Goal: Information Seeking & Learning: Check status

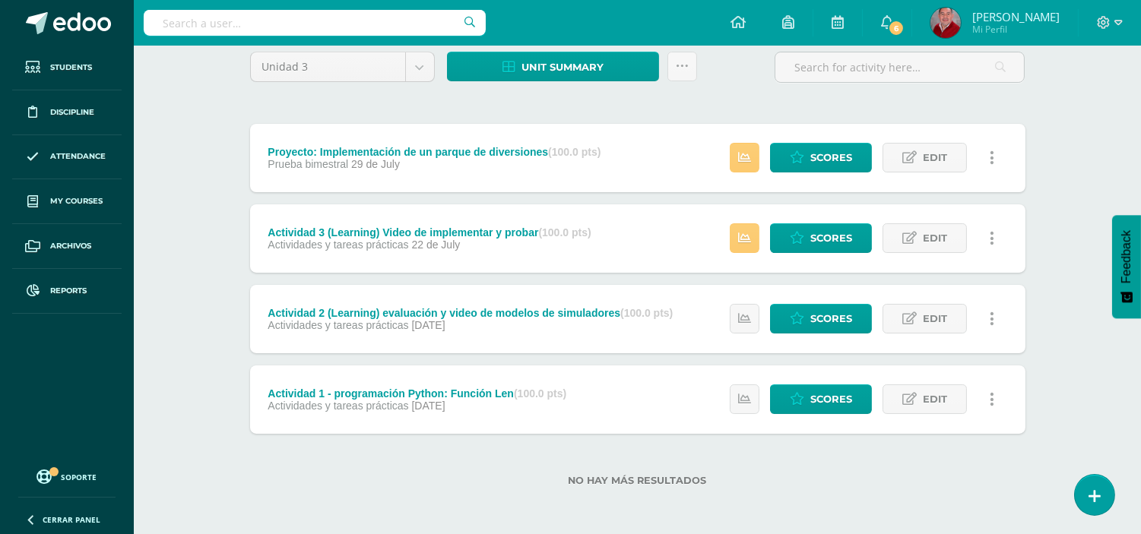
click at [209, 18] on input "text" at bounding box center [315, 23] width 342 height 26
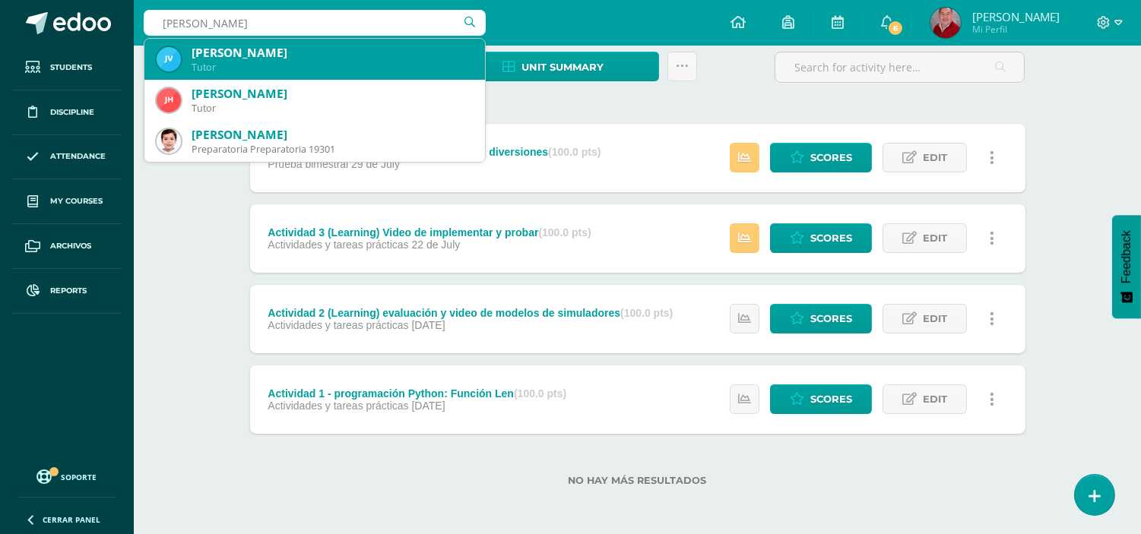
type input "brandon ju"
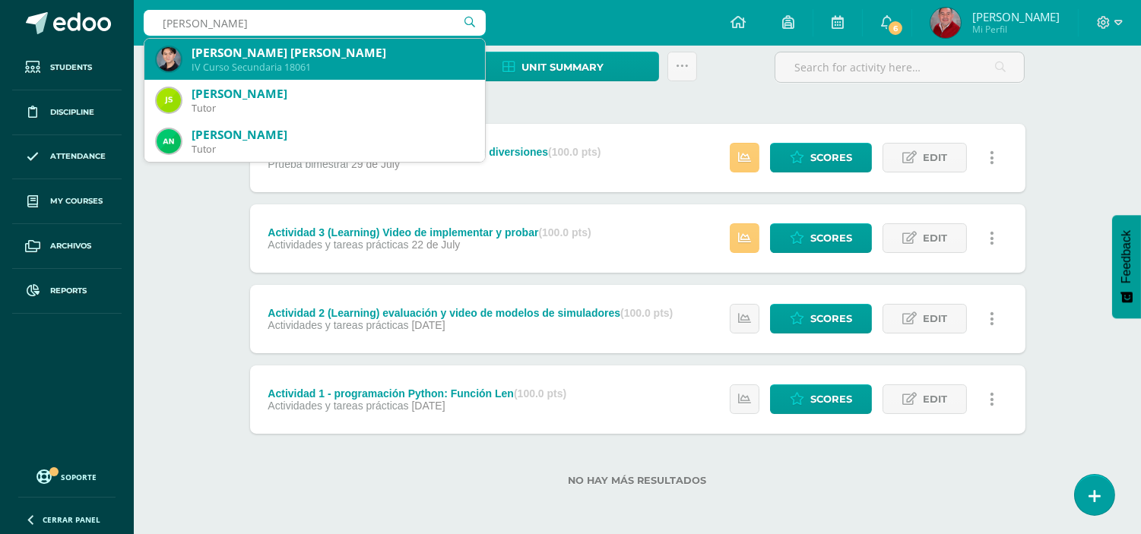
click at [271, 64] on div "IV Curso Secundaria 18061" at bounding box center [331, 67] width 281 height 13
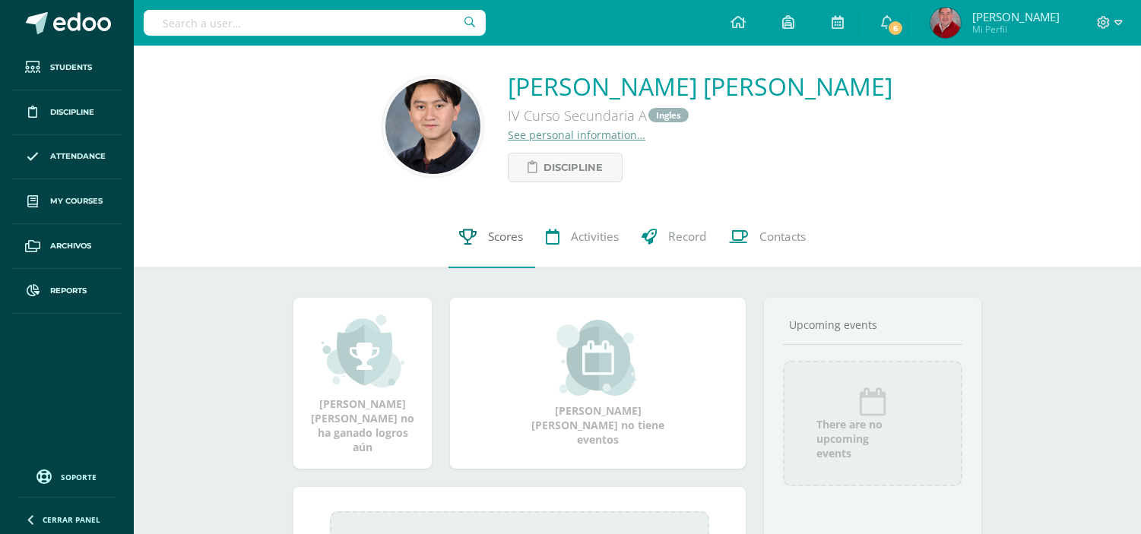
click at [502, 236] on span "Scores" at bounding box center [506, 237] width 35 height 16
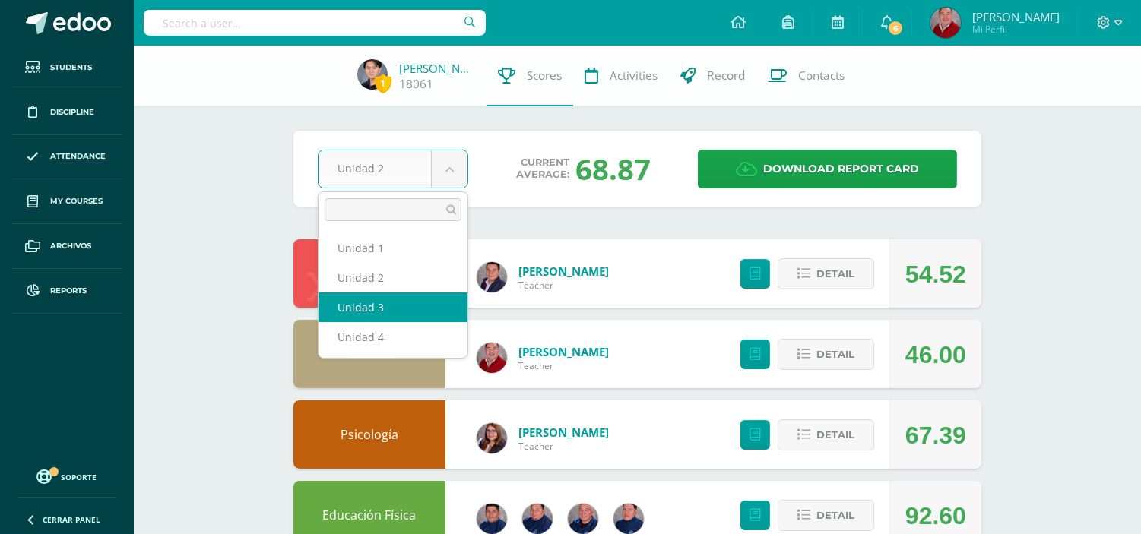
select select "Unidad 3"
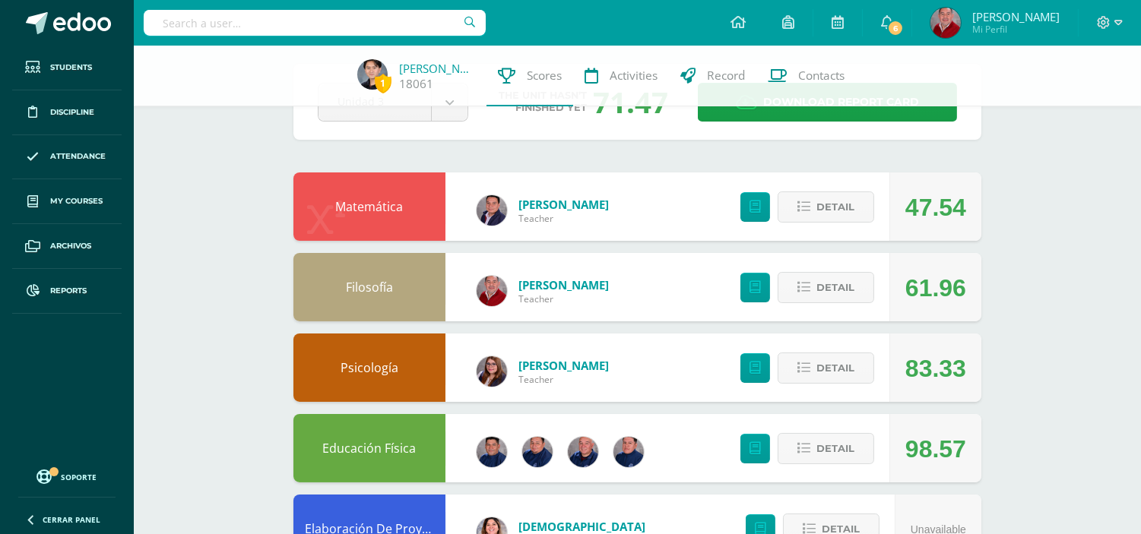
scroll to position [101, 0]
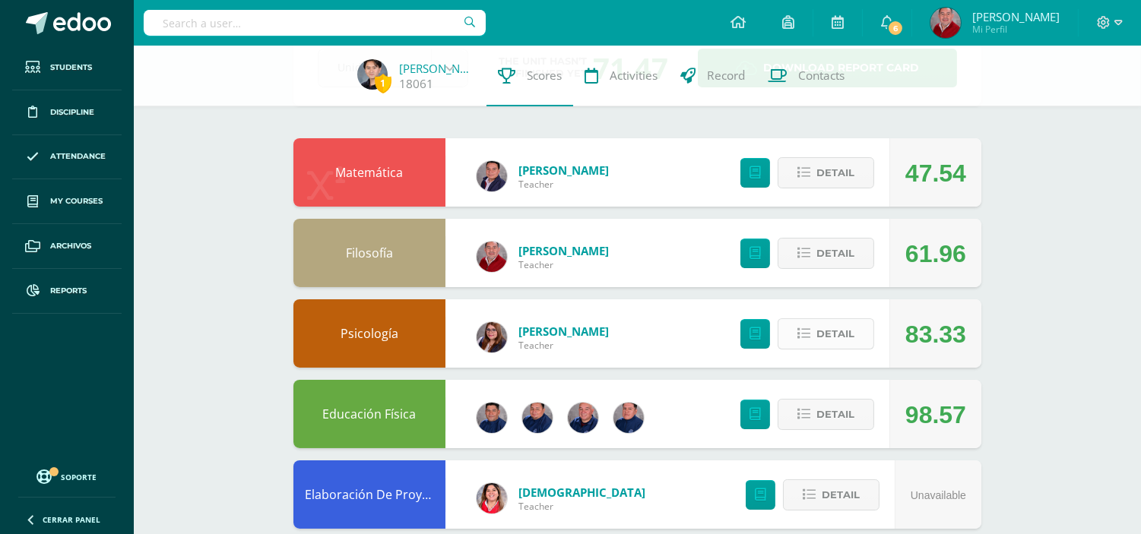
click at [823, 335] on span "Detail" at bounding box center [835, 334] width 38 height 28
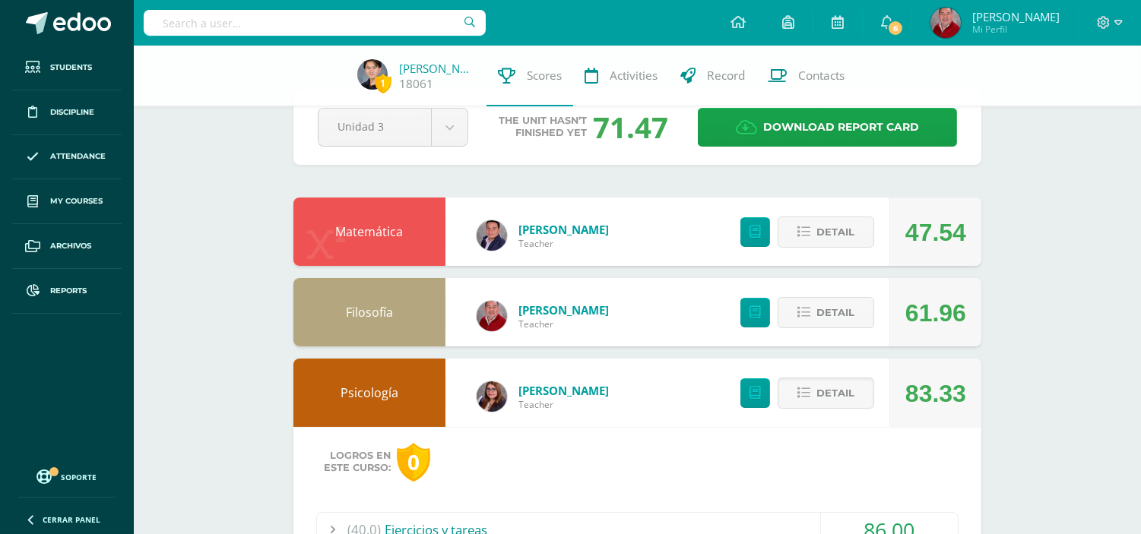
scroll to position [27, 0]
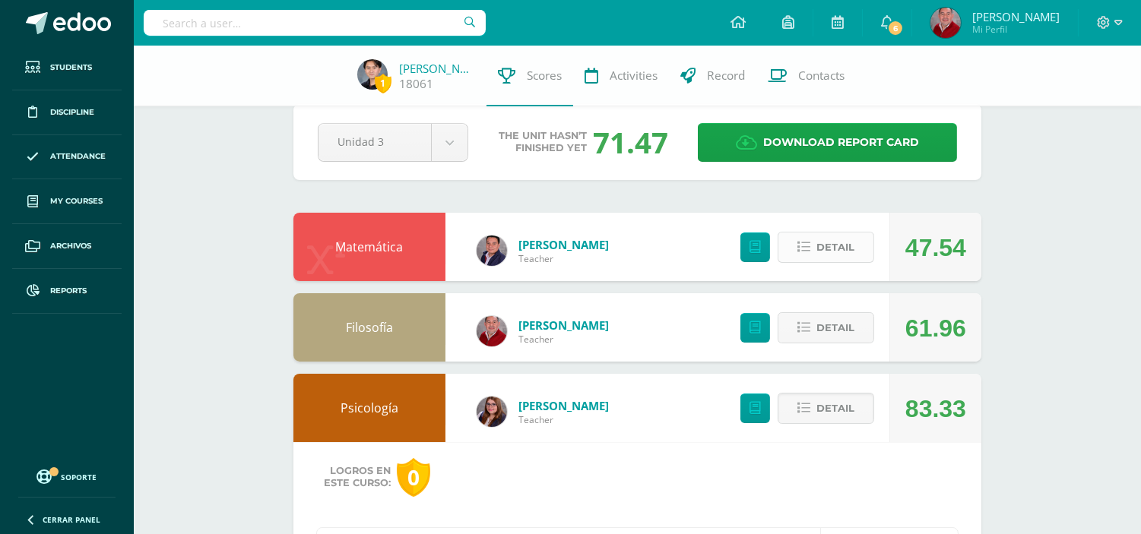
click at [822, 251] on span "Detail" at bounding box center [835, 247] width 38 height 28
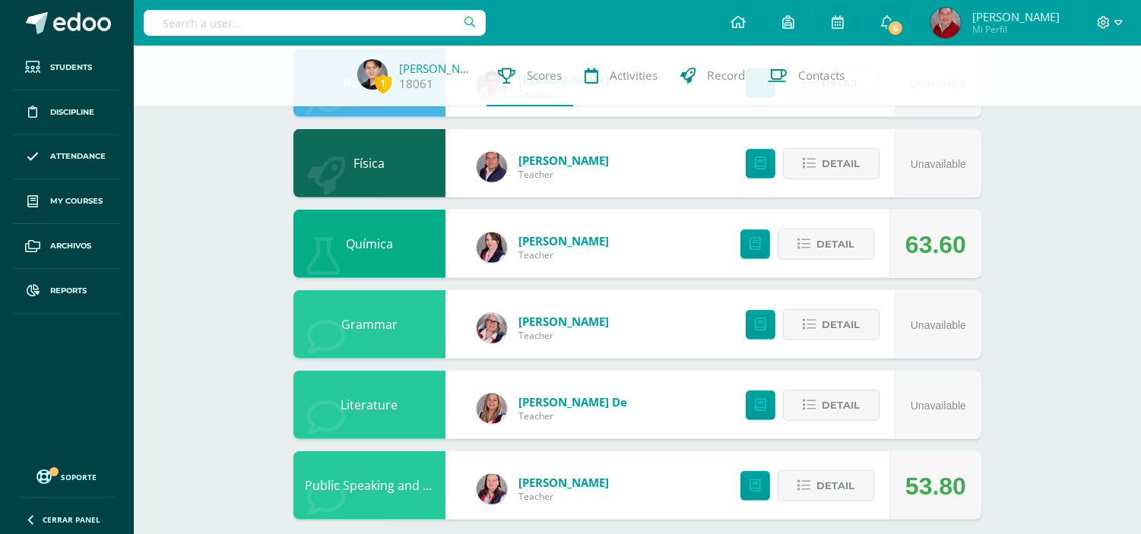
scroll to position [1625, 0]
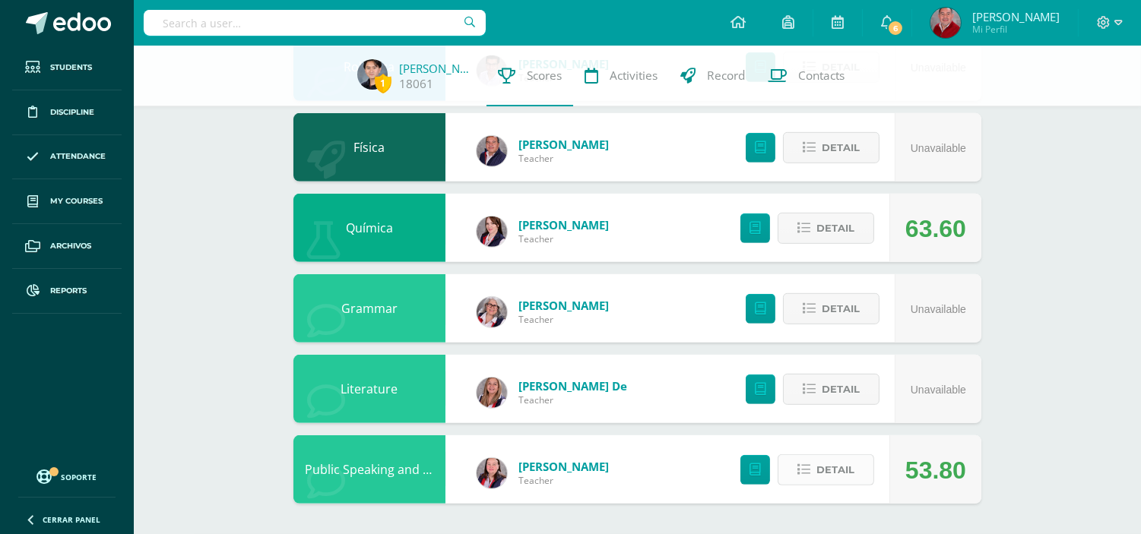
click at [811, 469] on button "Detail" at bounding box center [825, 469] width 97 height 31
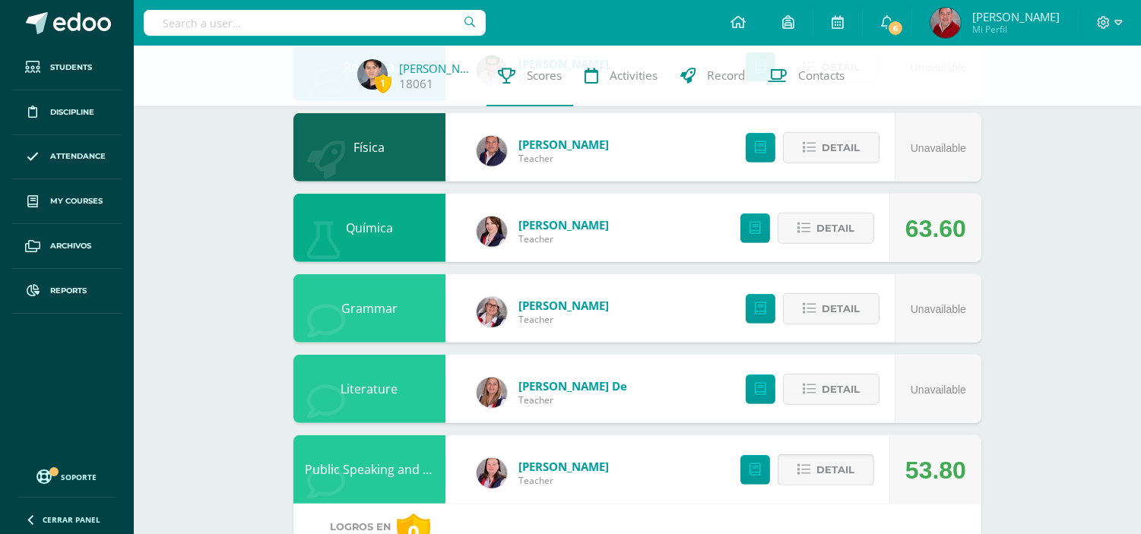
click at [811, 469] on span at bounding box center [826, 470] width 67 height 21
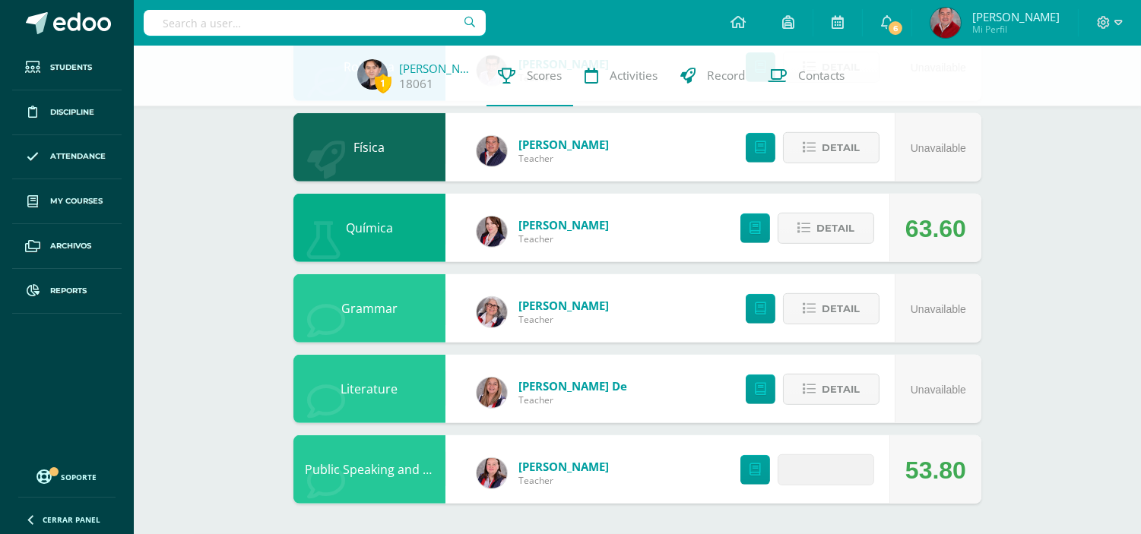
click at [811, 469] on span at bounding box center [826, 470] width 67 height 21
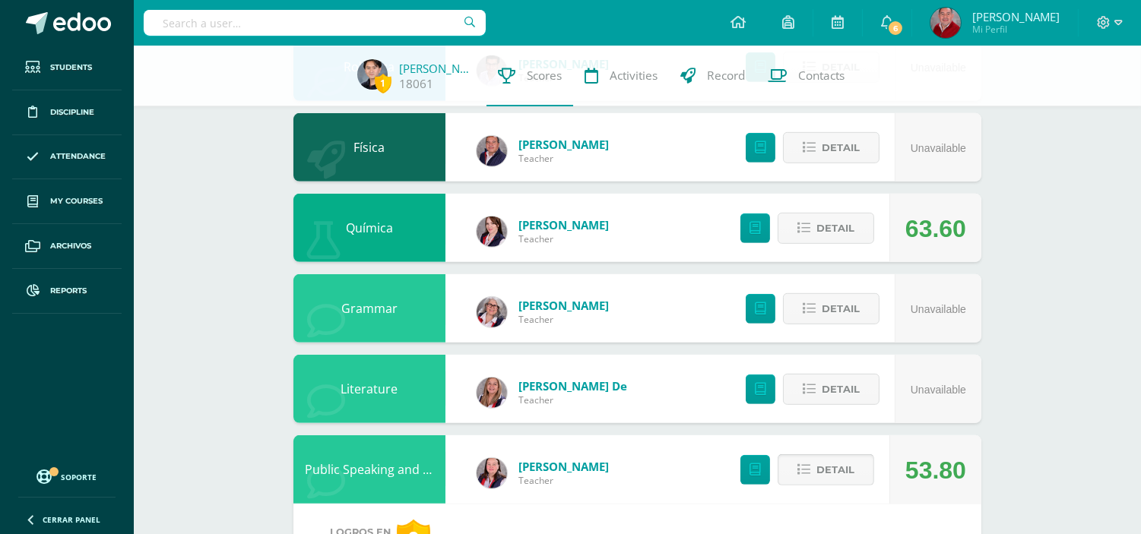
click at [804, 483] on button "Detail" at bounding box center [825, 469] width 97 height 31
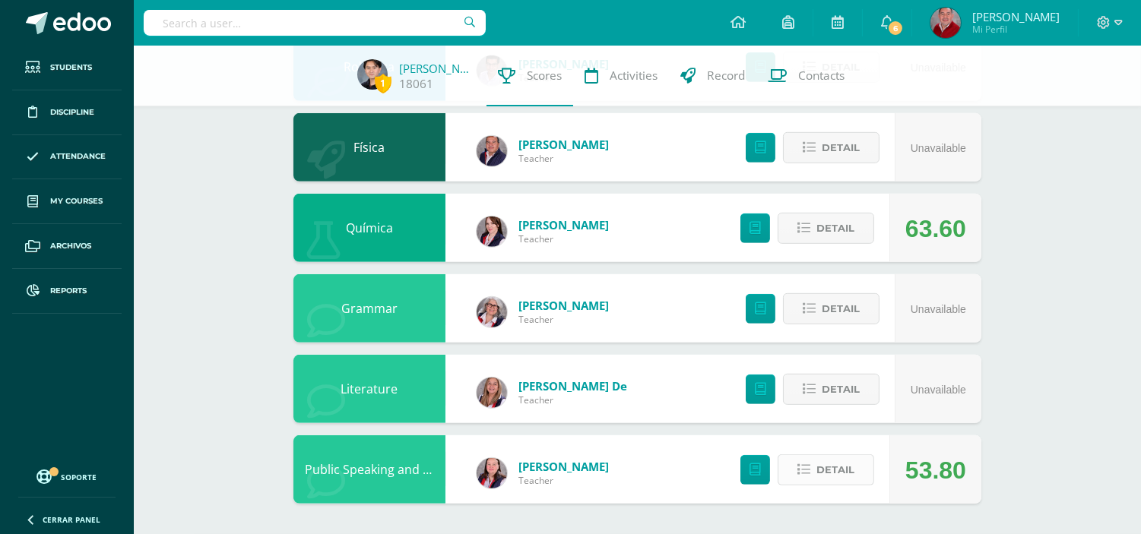
click at [828, 466] on span "Detail" at bounding box center [835, 470] width 38 height 28
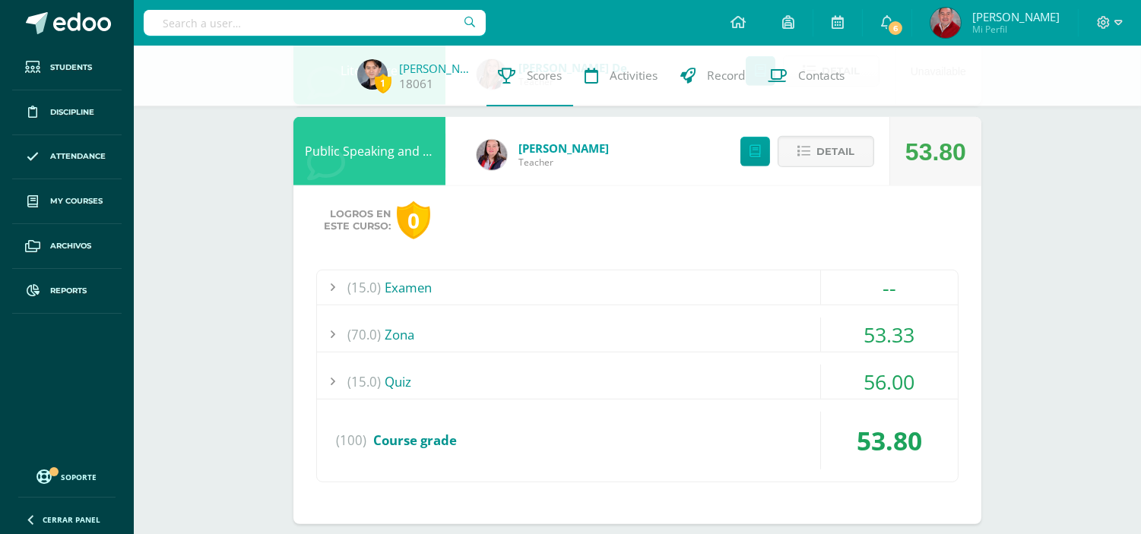
scroll to position [1965, 0]
